Goal: Navigation & Orientation: Find specific page/section

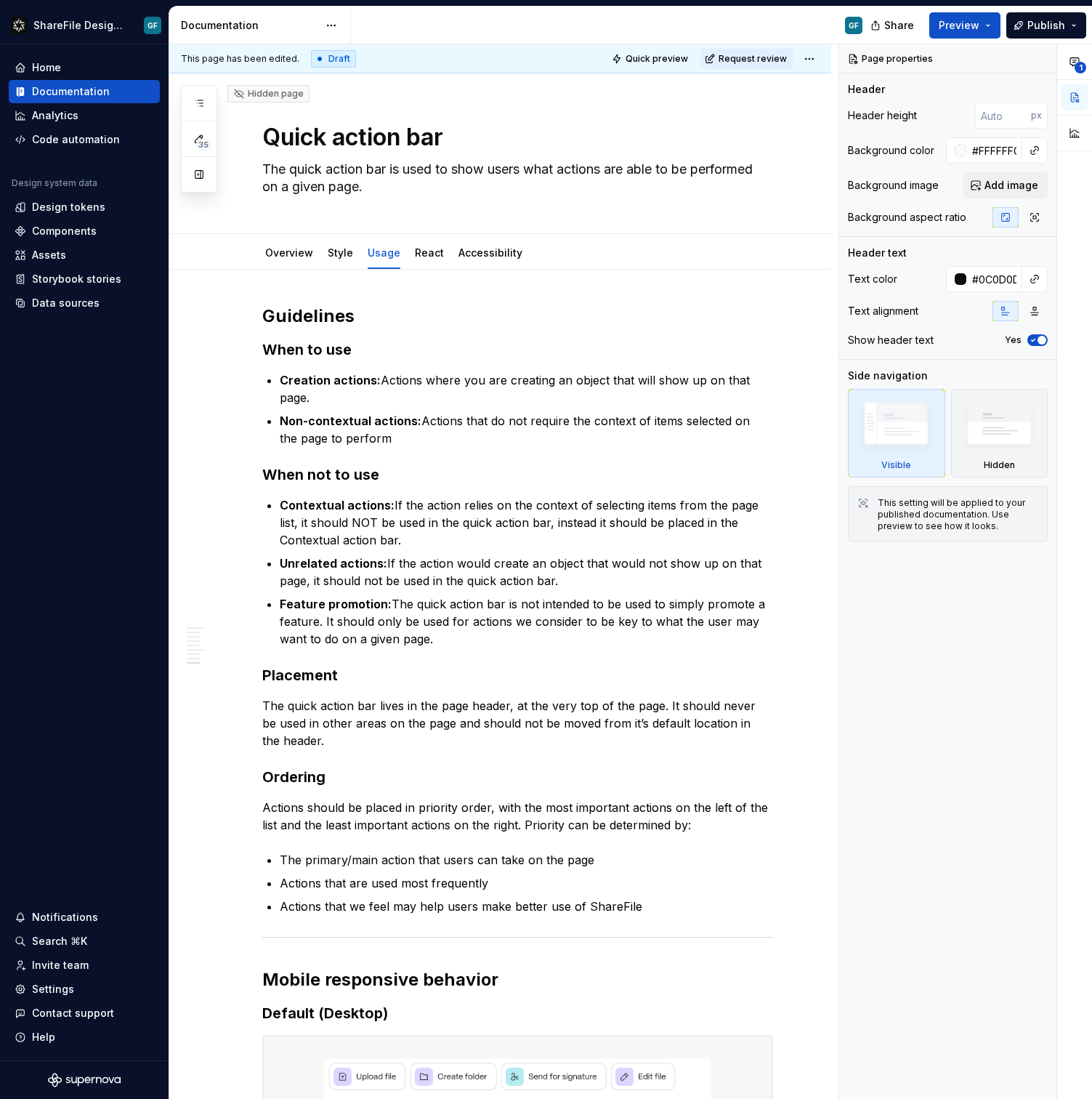
scroll to position [1605, 0]
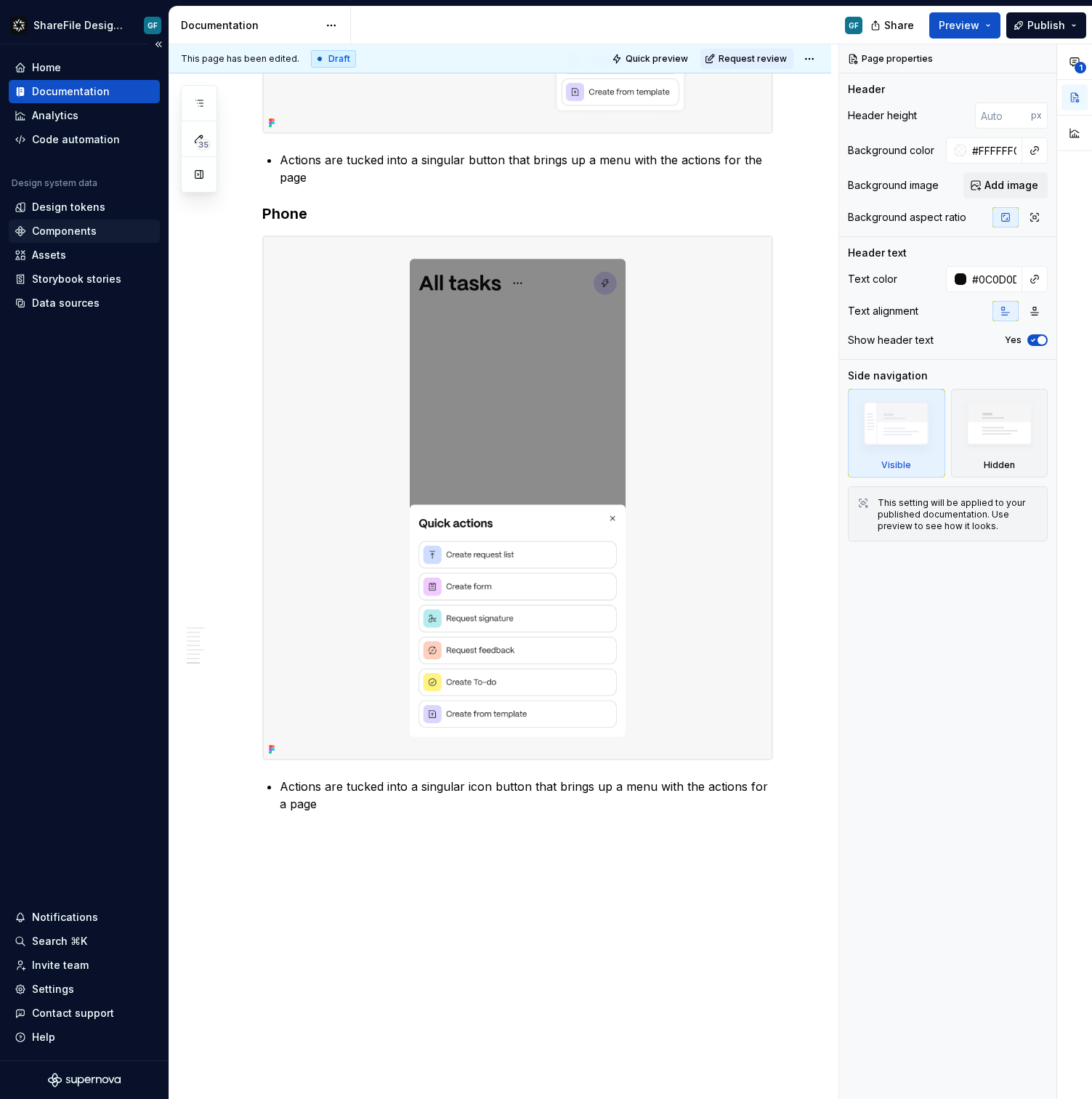
click at [85, 219] on div "Components" at bounding box center [84, 230] width 151 height 23
click at [85, 214] on div "Design tokens" at bounding box center [68, 207] width 73 height 15
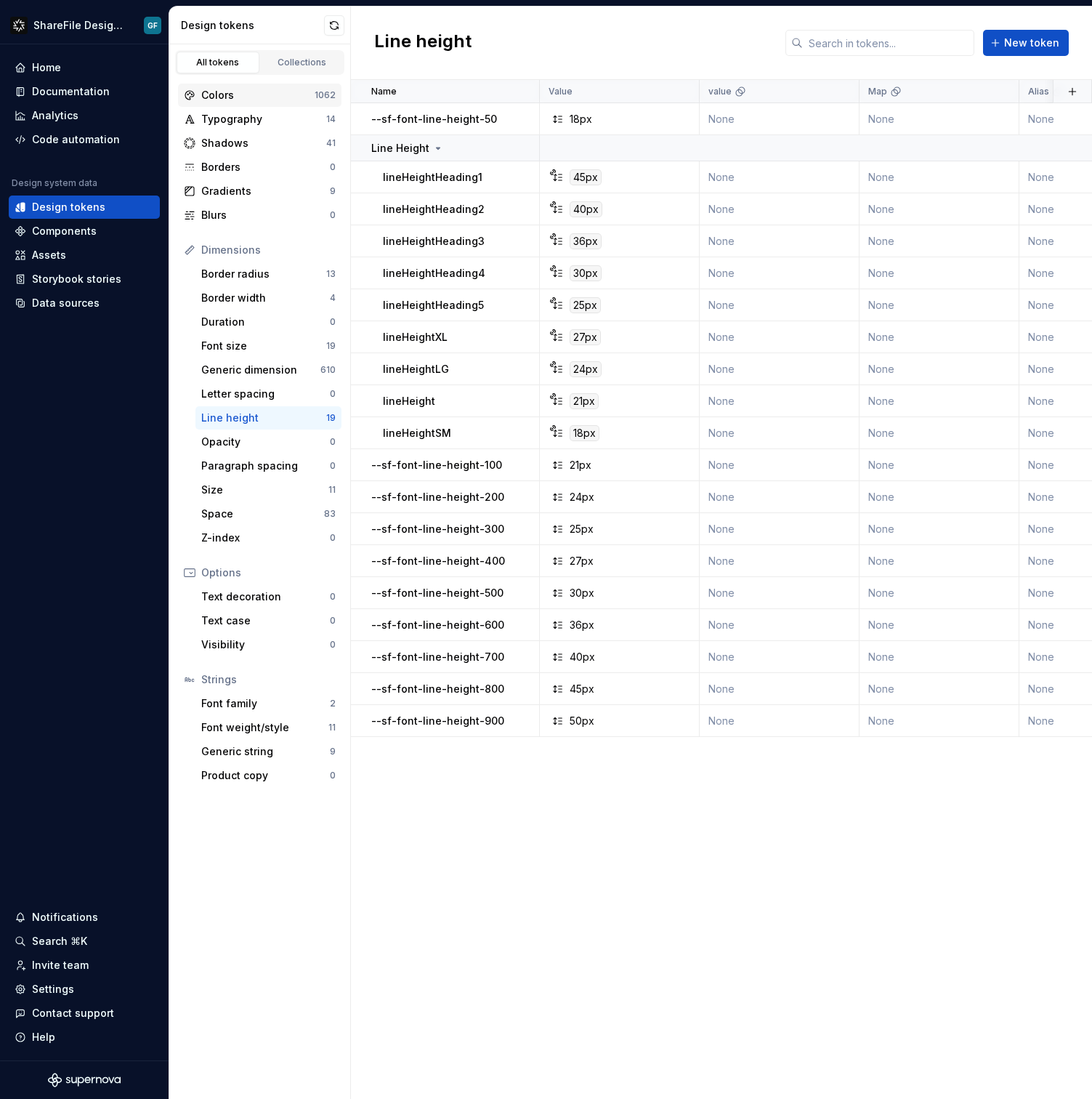
click at [242, 99] on div "Colors" at bounding box center [257, 95] width 113 height 15
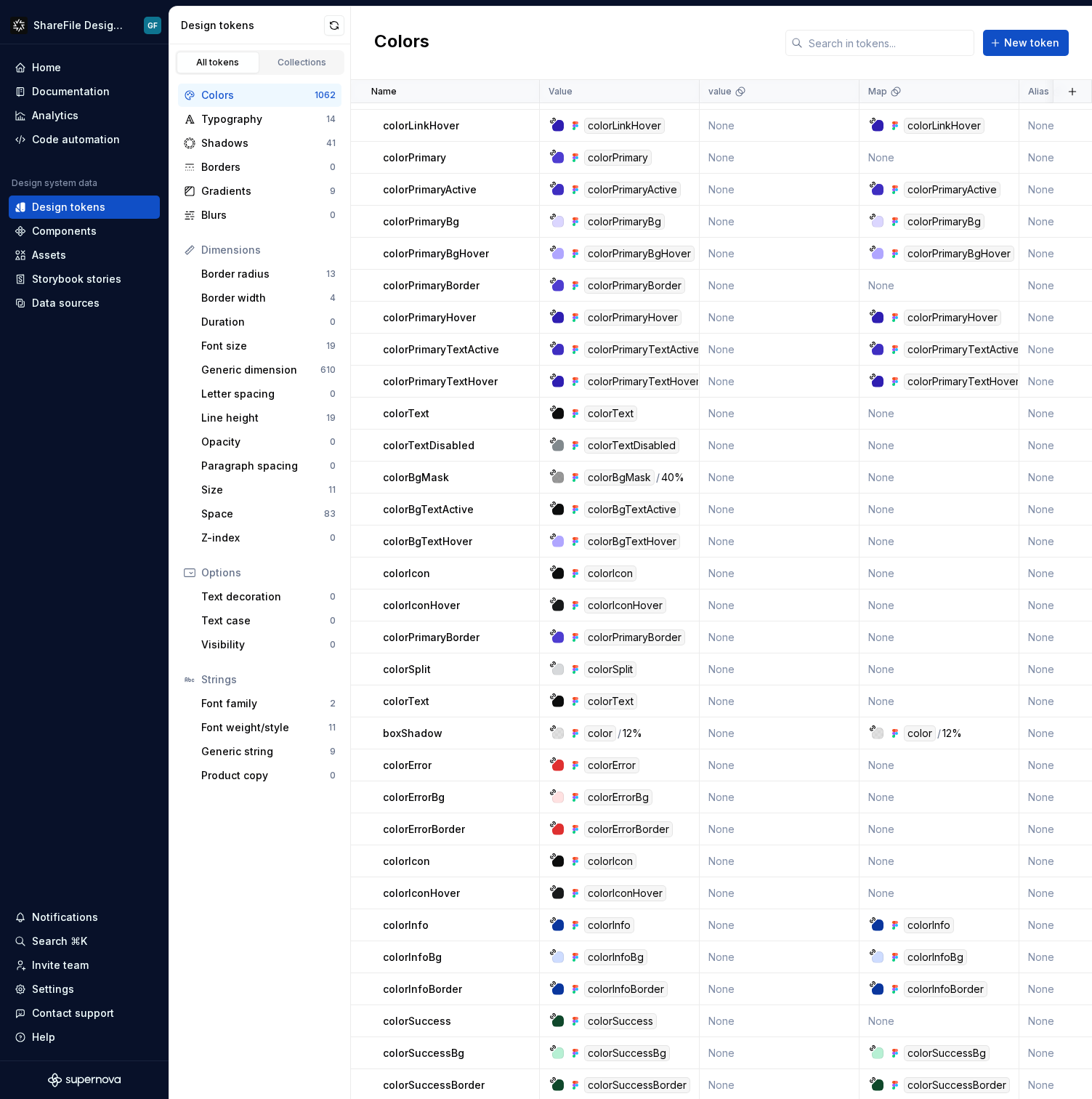
scroll to position [2678, 0]
